Goal: Task Accomplishment & Management: Manage account settings

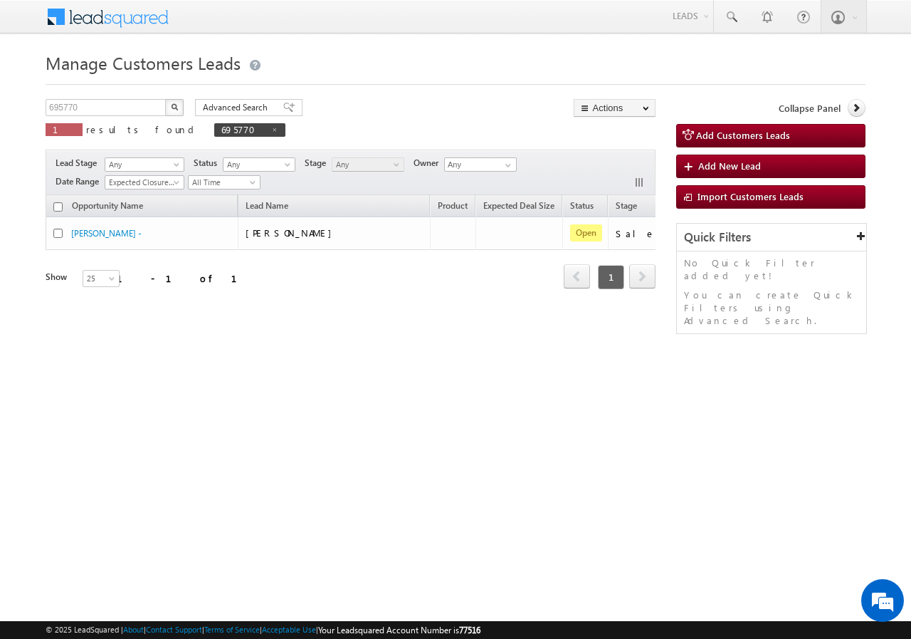
scroll to position [0, 134]
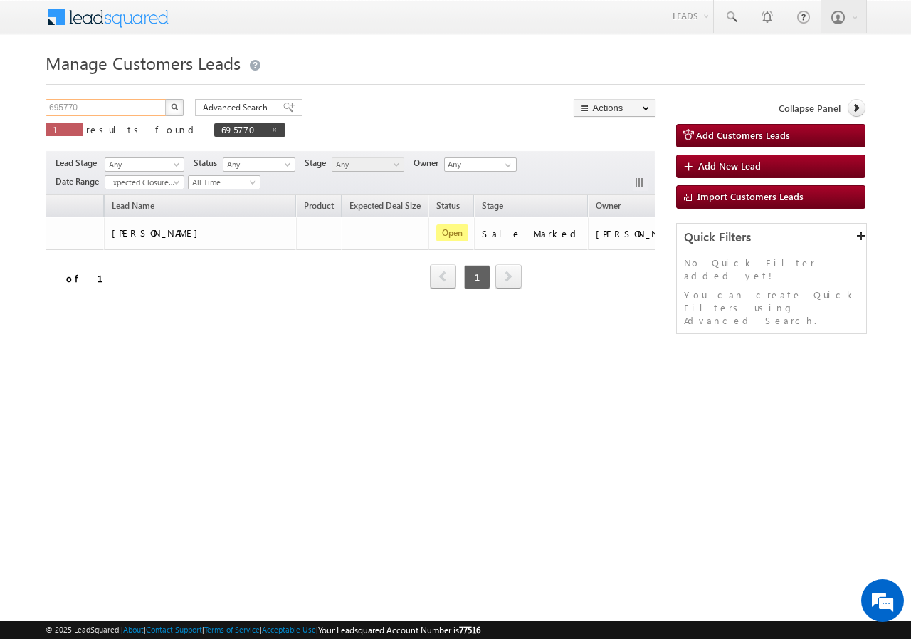
click at [112, 105] on input "695770" at bounding box center [107, 107] width 122 height 17
paste input "749163"
type input "749163"
click at [172, 105] on img "button" at bounding box center [174, 106] width 7 height 7
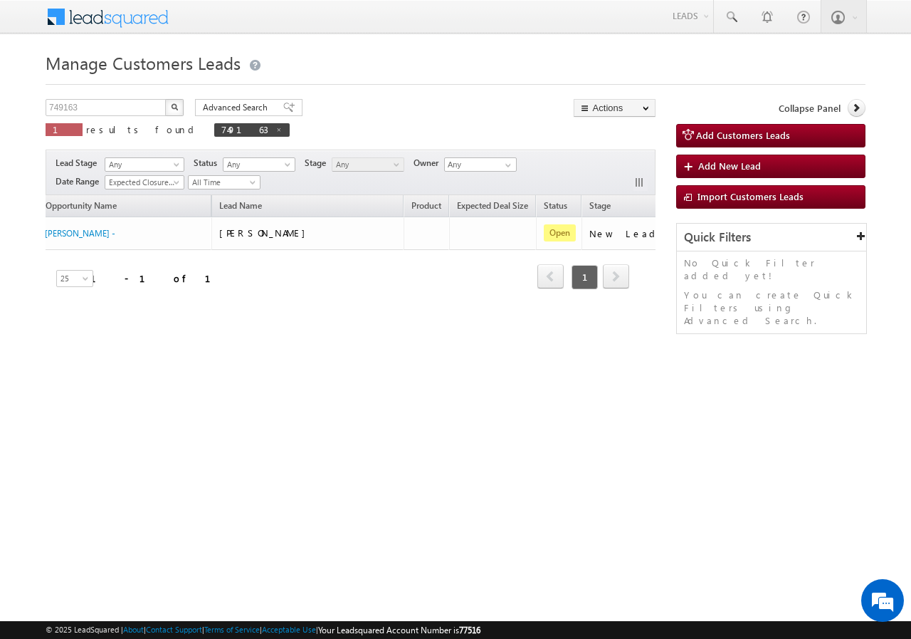
scroll to position [0, 0]
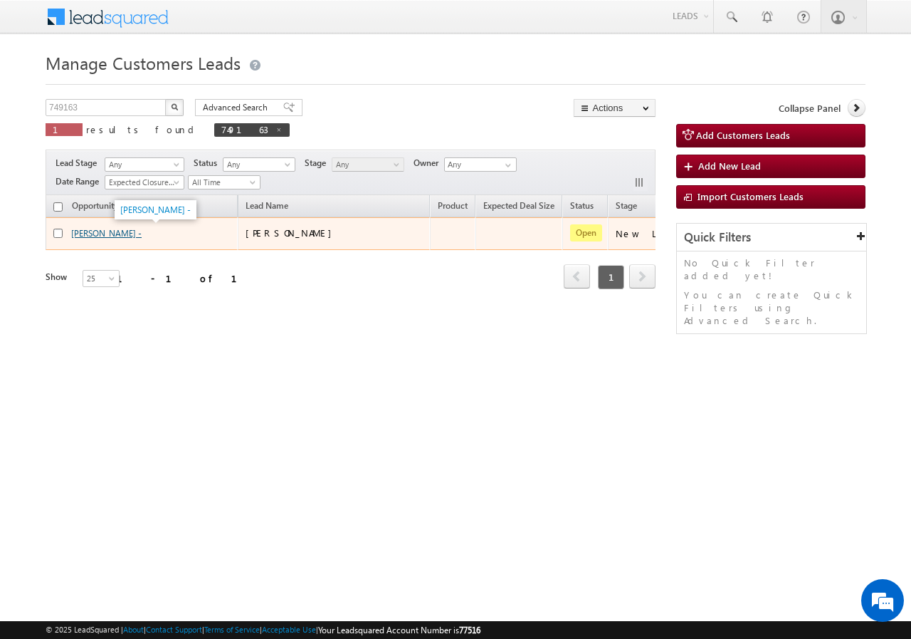
click at [89, 230] on link "[PERSON_NAME] -" at bounding box center [106, 233] width 70 height 11
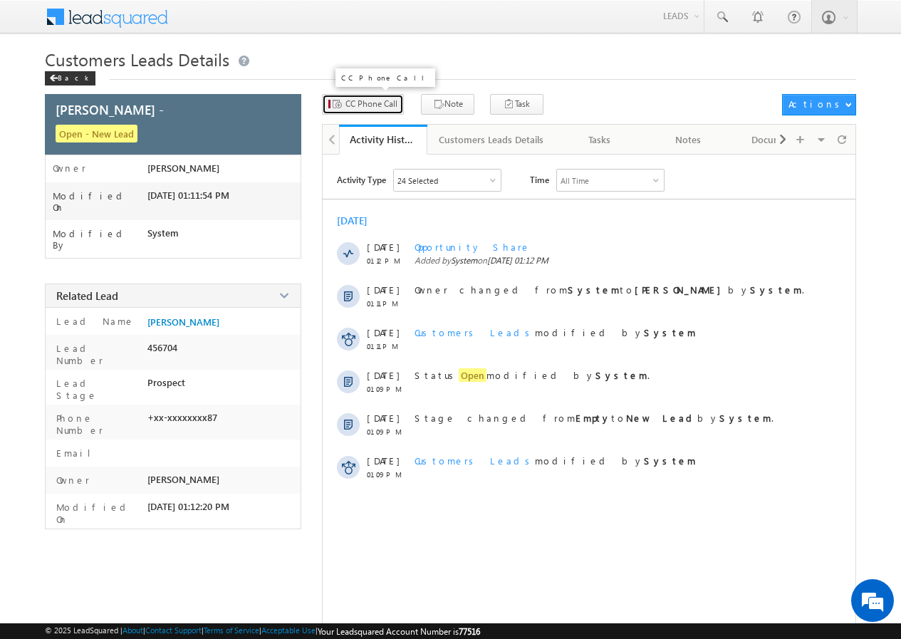
click at [370, 103] on span "CC Phone Call" at bounding box center [371, 104] width 52 height 13
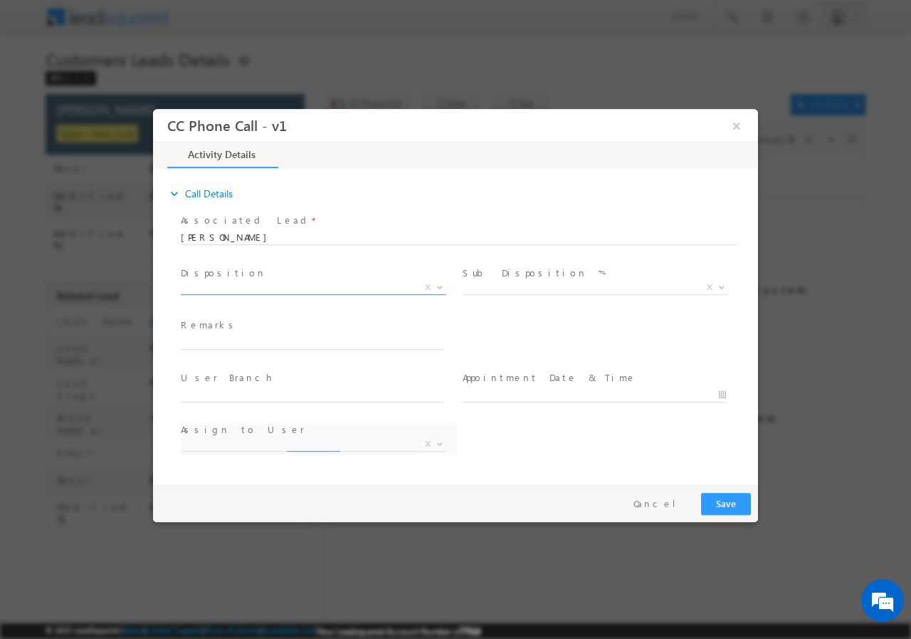
select select "[PERSON_NAME][EMAIL_ADDRESS][PERSON_NAME][DOMAIN_NAME]"
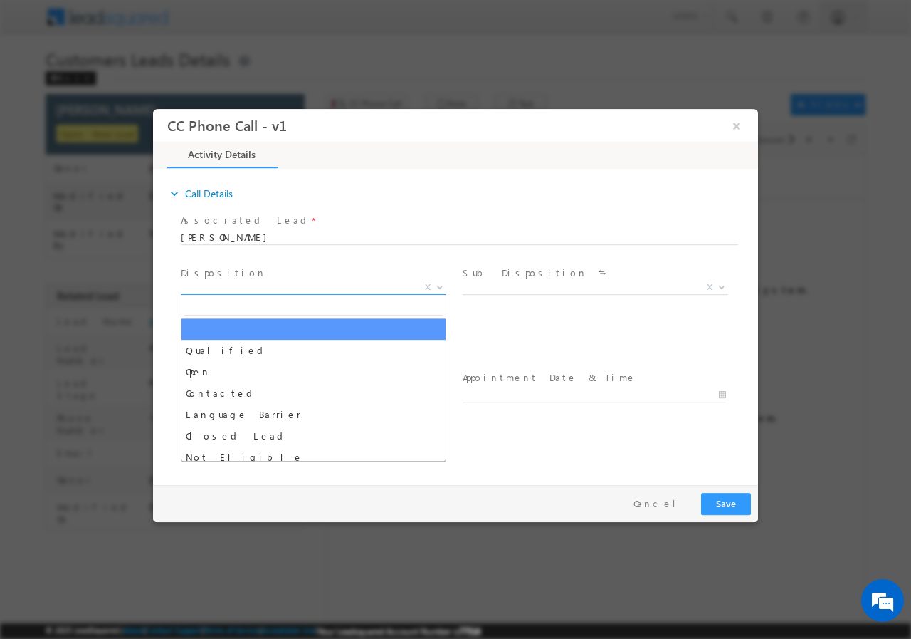
click at [268, 286] on span "X" at bounding box center [314, 287] width 266 height 14
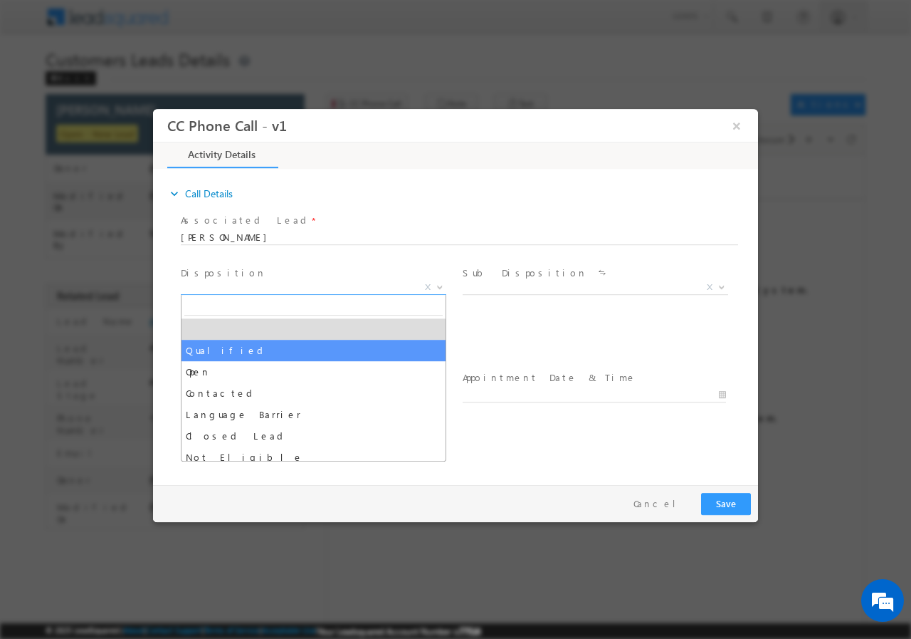
select select "Qualified"
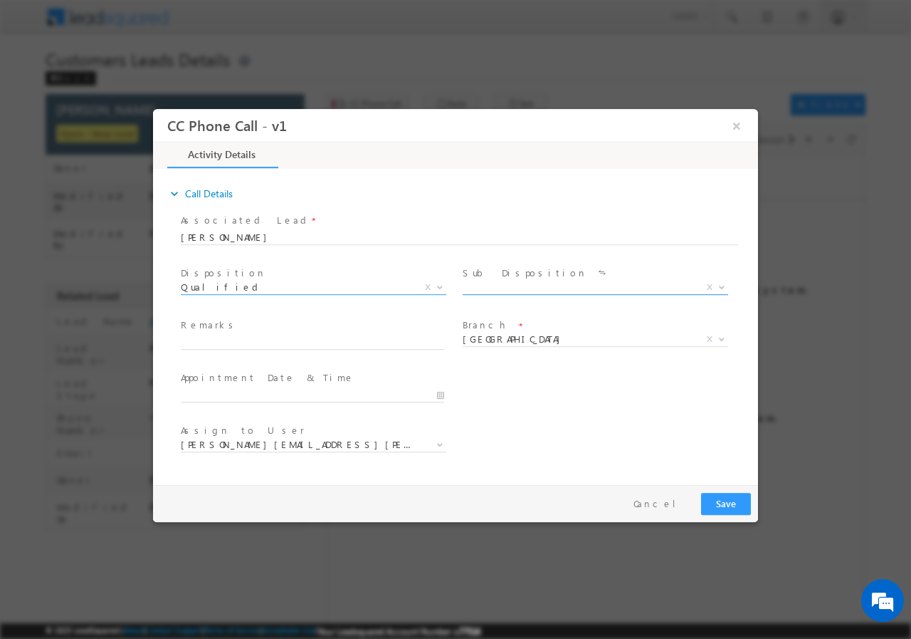
click at [508, 286] on span "X" at bounding box center [596, 287] width 266 height 14
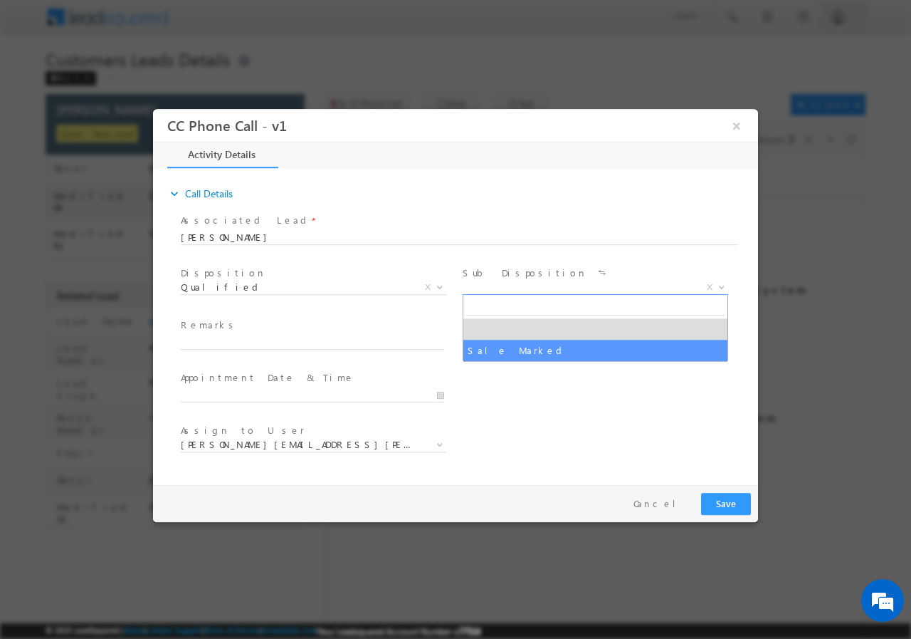
select select "Sale Marked"
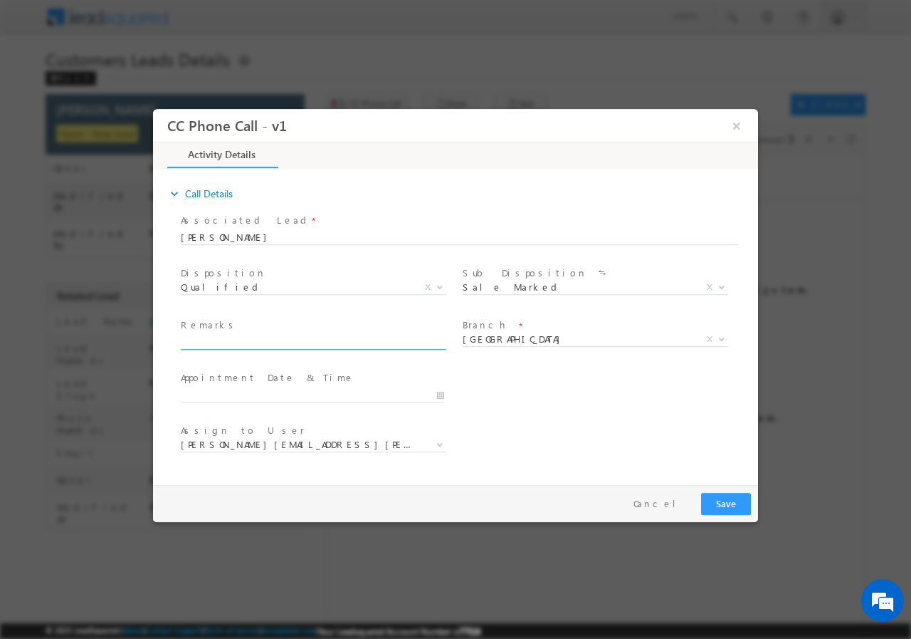
click at [250, 348] on span at bounding box center [319, 343] width 276 height 16
paste input "749163//VB_Know_More//[PERSON_NAME]//9819686587//Renovation// loan req-12L// sa…"
type input "749163//VB_Know_More//[PERSON_NAME]//9819686587//Renovation// loan req-12L// sa…"
click at [554, 336] on span "[GEOGRAPHIC_DATA]" at bounding box center [578, 338] width 231 height 13
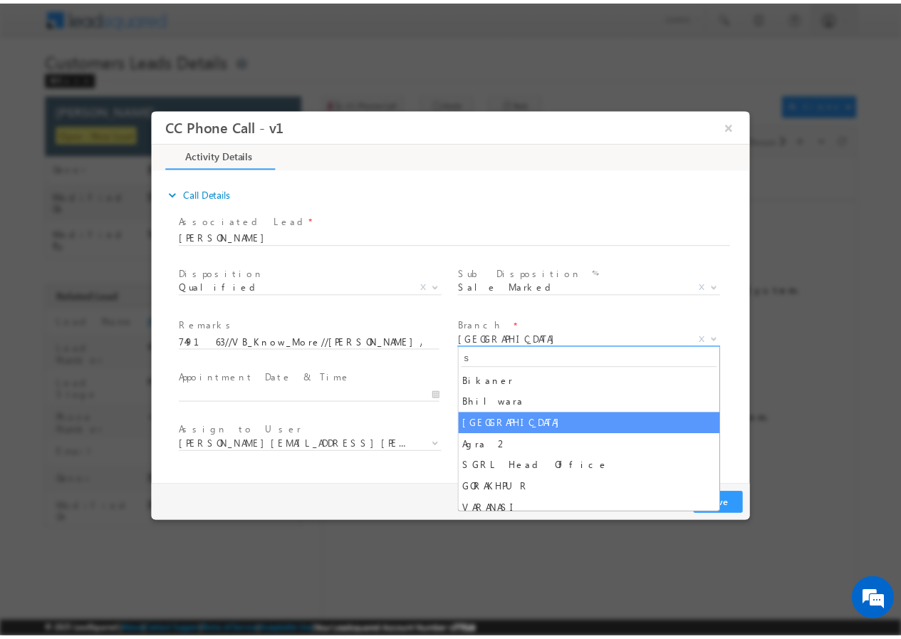
scroll to position [0, 0]
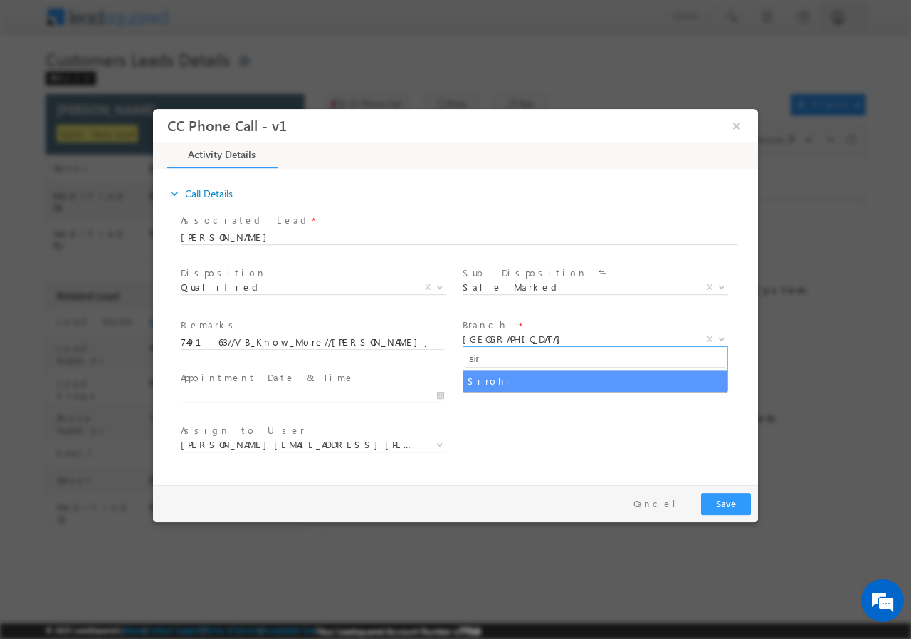
type input "sir"
select select "Sirohi"
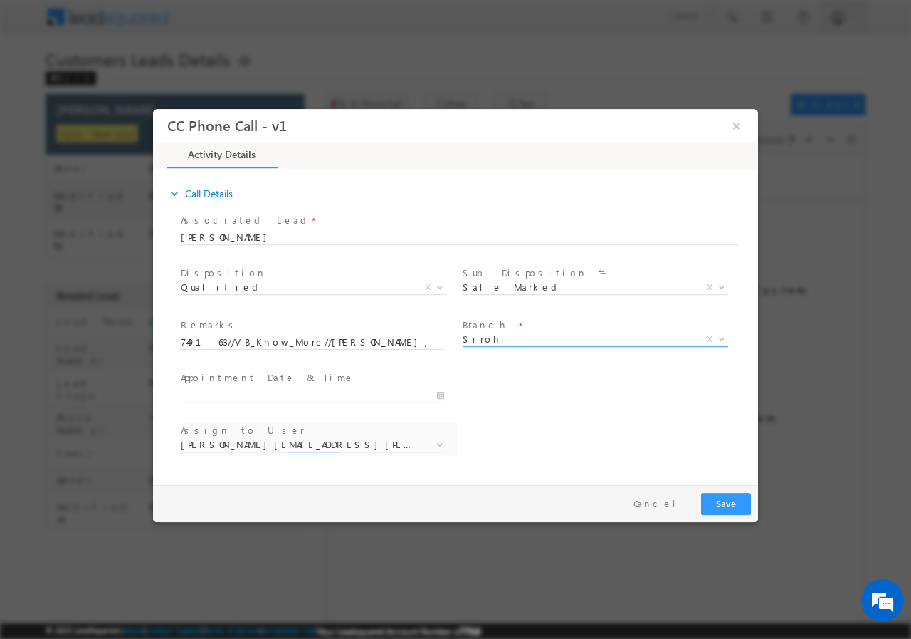
select select "[PERSON_NAME][EMAIL_ADDRESS][DOMAIN_NAME]"
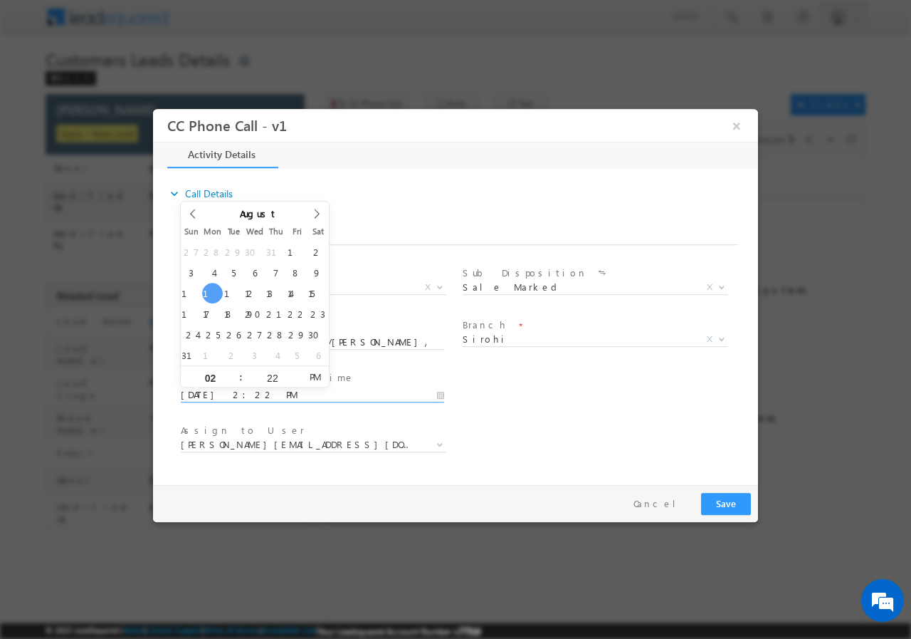
click at [439, 392] on input "[DATE] 2:22 PM" at bounding box center [312, 394] width 263 height 14
type input "[DATE] 3:22 PM"
type input "03"
click at [234, 370] on span at bounding box center [235, 370] width 10 height 11
type input "[DATE] 4:22 PM"
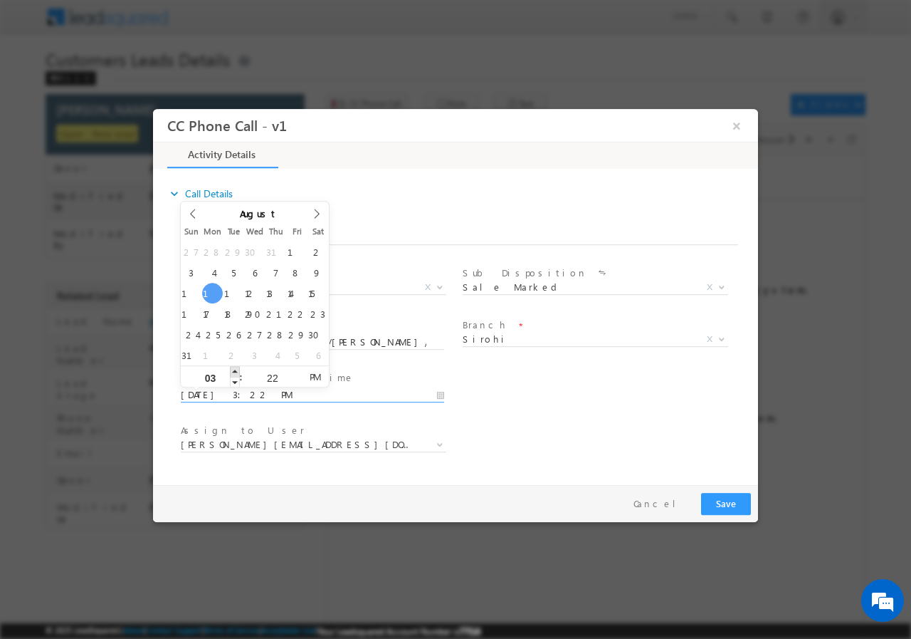
type input "04"
click at [234, 370] on span at bounding box center [235, 370] width 10 height 11
type input "[DATE] 5:22 PM"
type input "05"
click at [234, 370] on span at bounding box center [235, 370] width 10 height 11
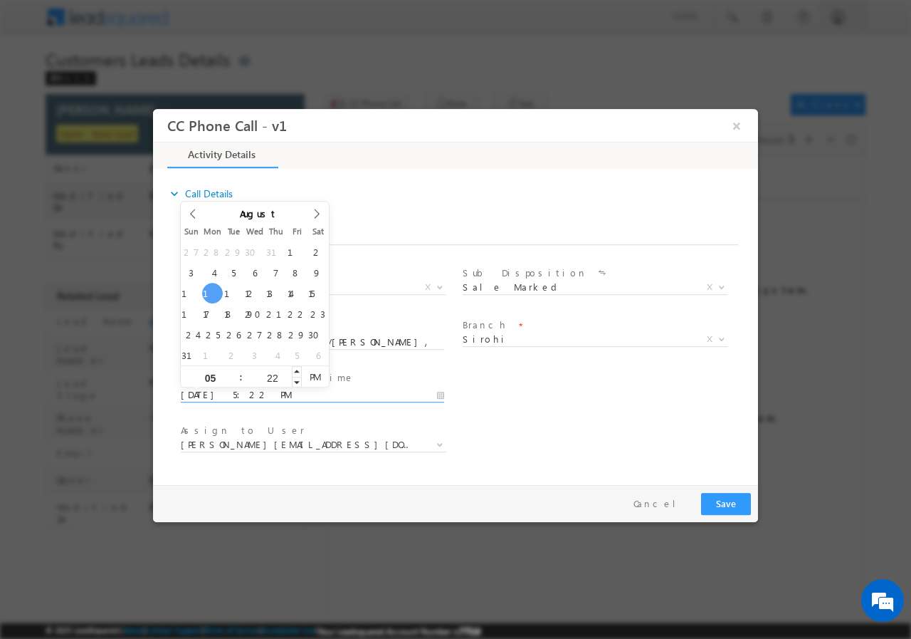
click at [269, 375] on input "22" at bounding box center [272, 376] width 59 height 9
type input "00"
type input "[DATE] 5:00 PM"
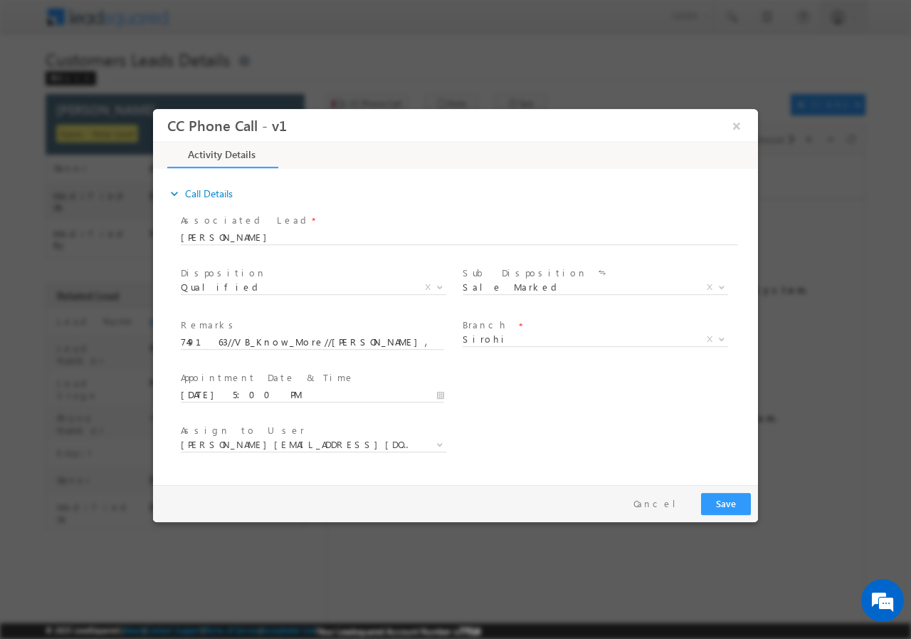
click at [592, 394] on div "User Branch * Appointment Date & Time * [DATE] 5:00 PM" at bounding box center [468, 393] width 580 height 53
click at [358, 444] on span "[PERSON_NAME][EMAIL_ADDRESS][DOMAIN_NAME]" at bounding box center [296, 443] width 231 height 13
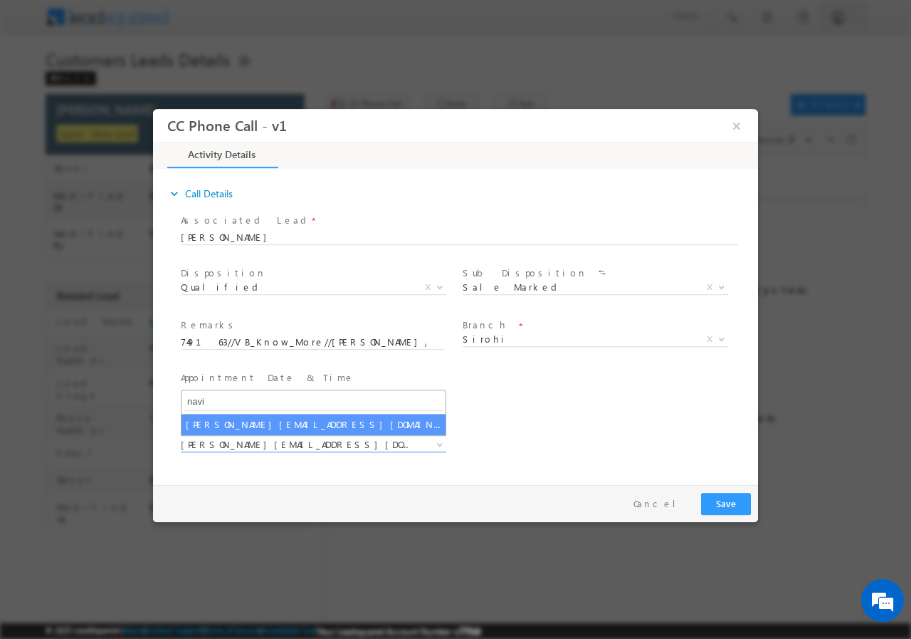
type input "navi"
select select "[PERSON_NAME][EMAIL_ADDRESS][DOMAIN_NAME]"
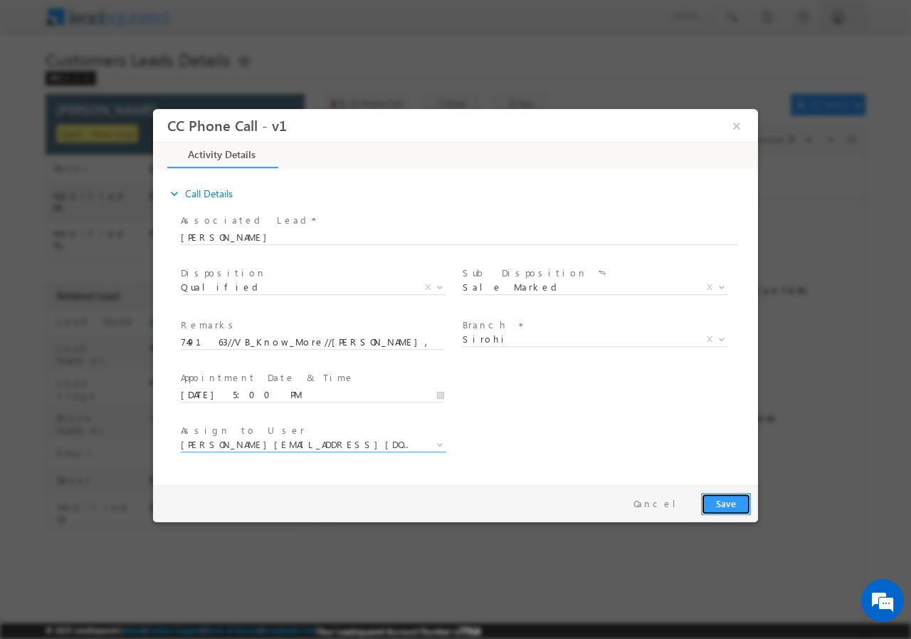
click at [733, 506] on button "Save" at bounding box center [726, 503] width 50 height 22
click at [738, 124] on button "×" at bounding box center [737, 125] width 24 height 26
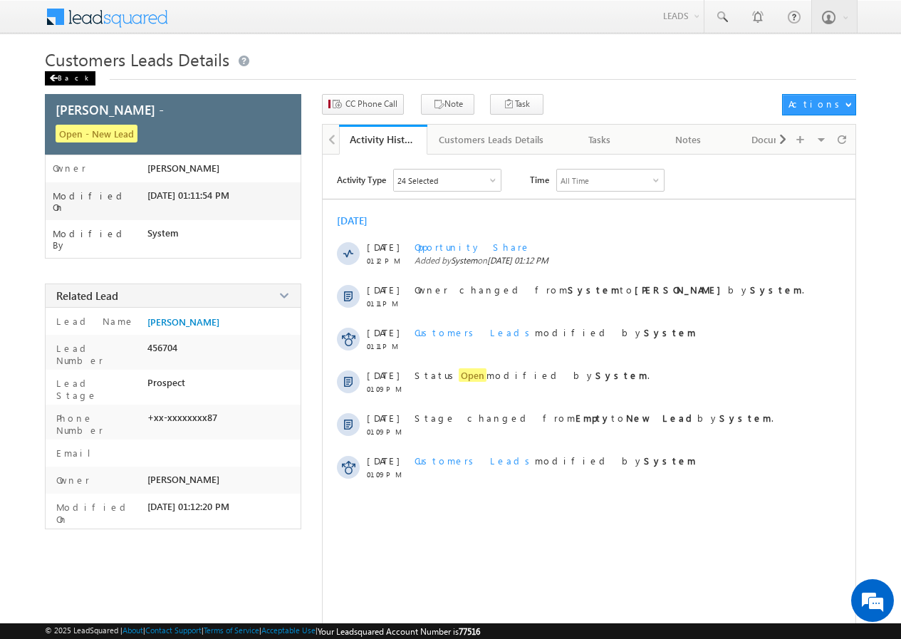
click at [66, 78] on div "Back" at bounding box center [70, 78] width 51 height 14
